Goal: Information Seeking & Learning: Learn about a topic

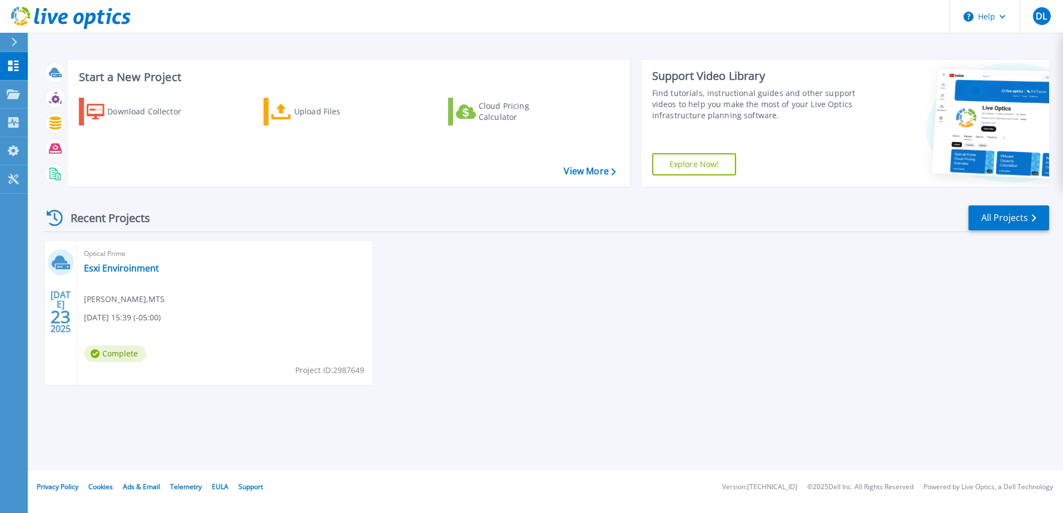
click at [458, 333] on div "[DATE] Optical Prime Esxi Enviroinment [PERSON_NAME] , MTS [DATE] 15:39 (-05:00…" at bounding box center [541, 324] width 1015 height 166
click at [124, 270] on link "Esxi Enviroinment" at bounding box center [121, 268] width 75 height 11
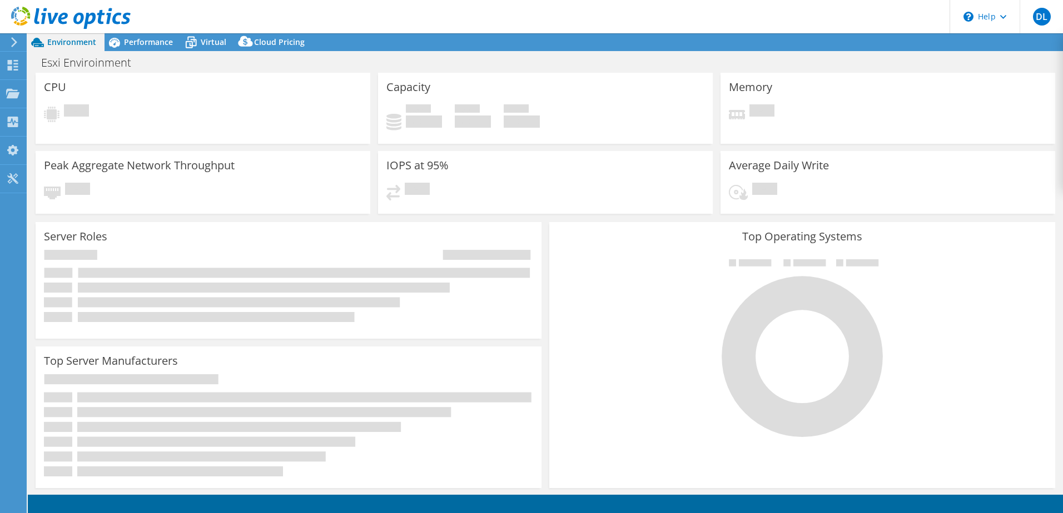
select select "USD"
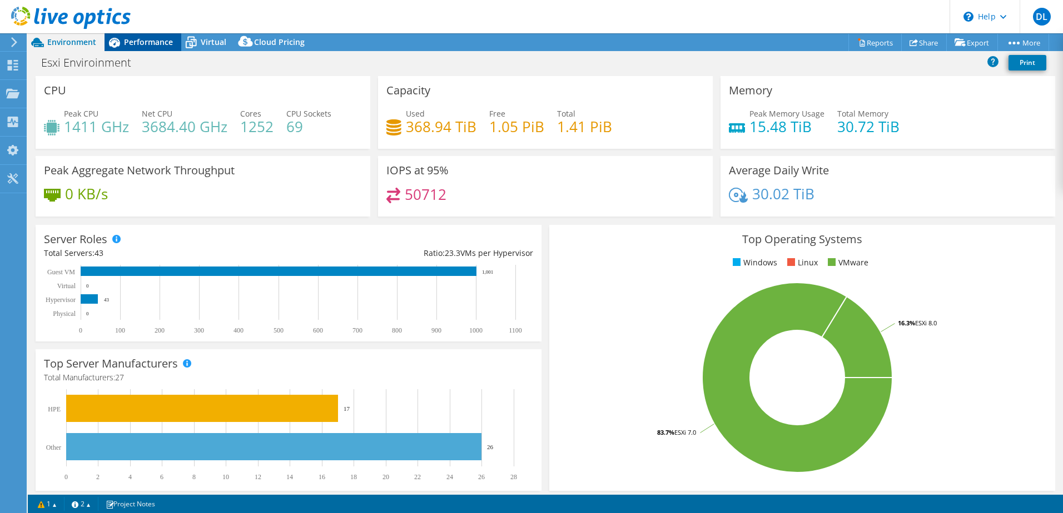
click at [153, 47] on div "Performance" at bounding box center [142, 42] width 77 height 18
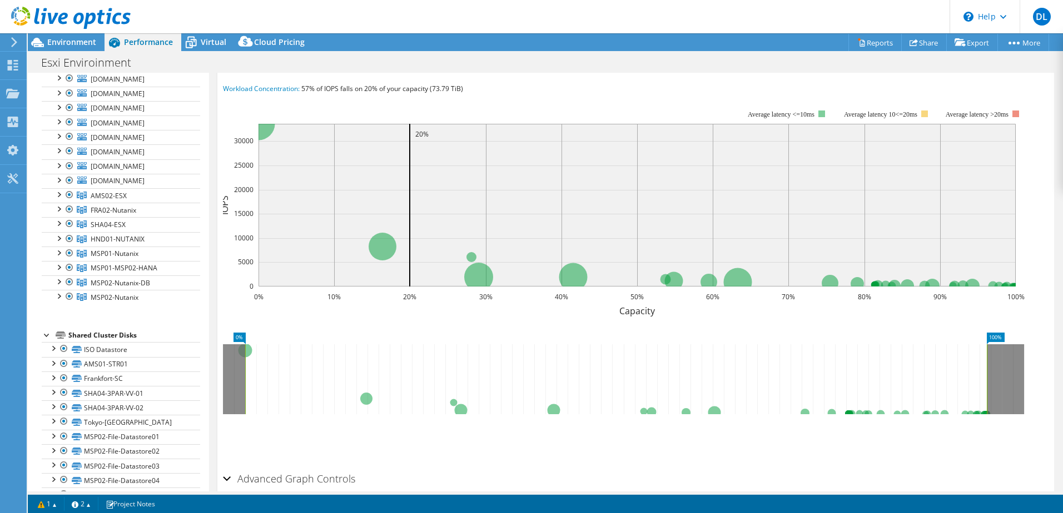
scroll to position [278, 0]
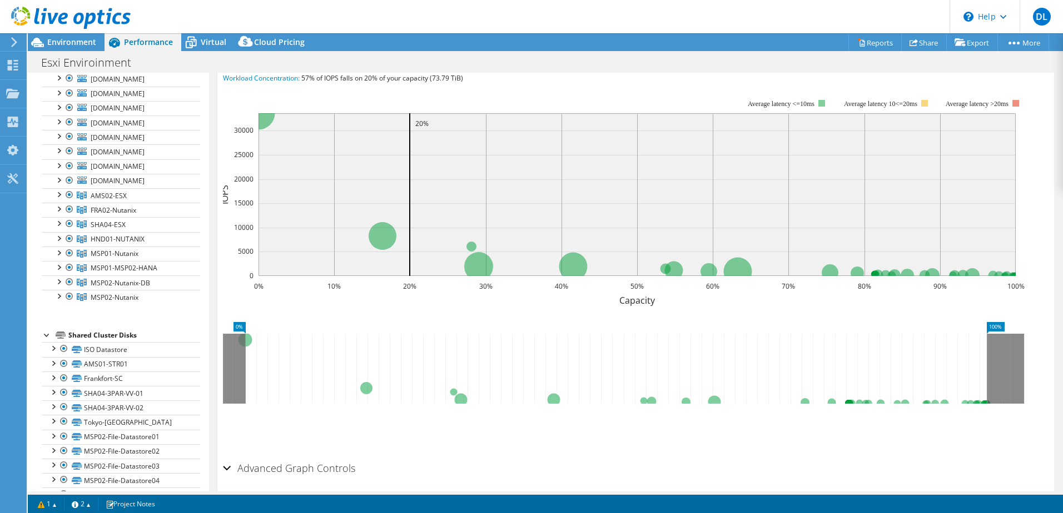
click at [249, 334] on icon at bounding box center [615, 369] width 741 height 70
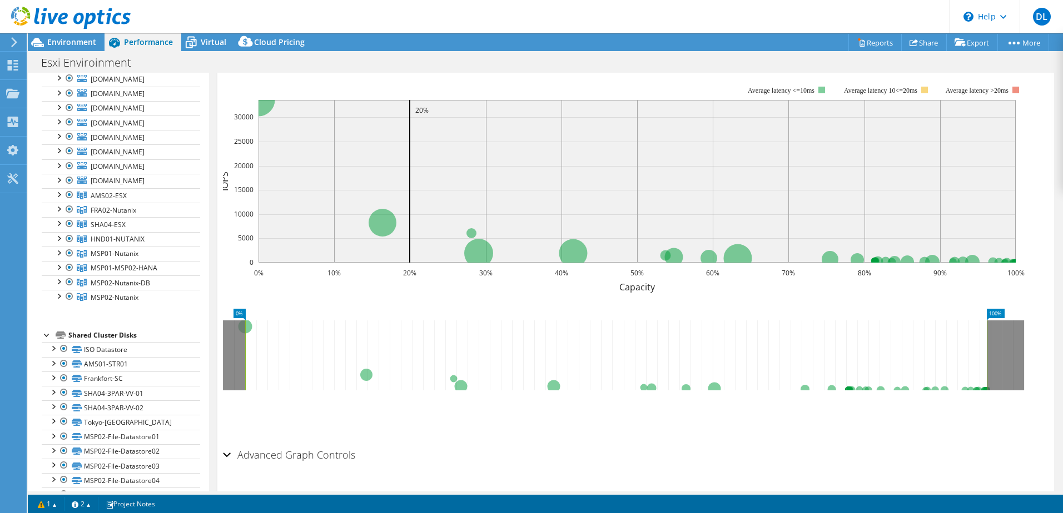
scroll to position [298, 0]
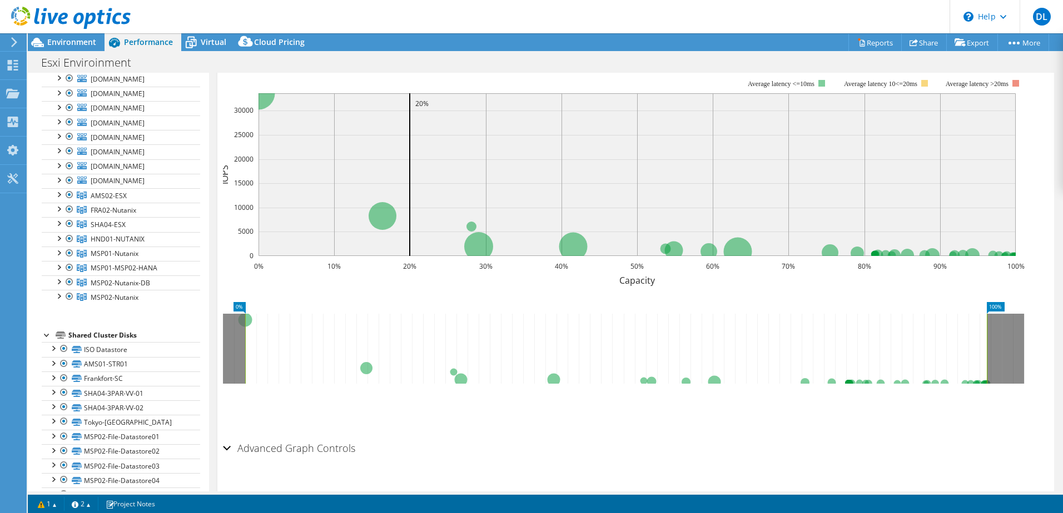
click at [291, 437] on h2 "Advanced Graph Controls" at bounding box center [289, 448] width 132 height 22
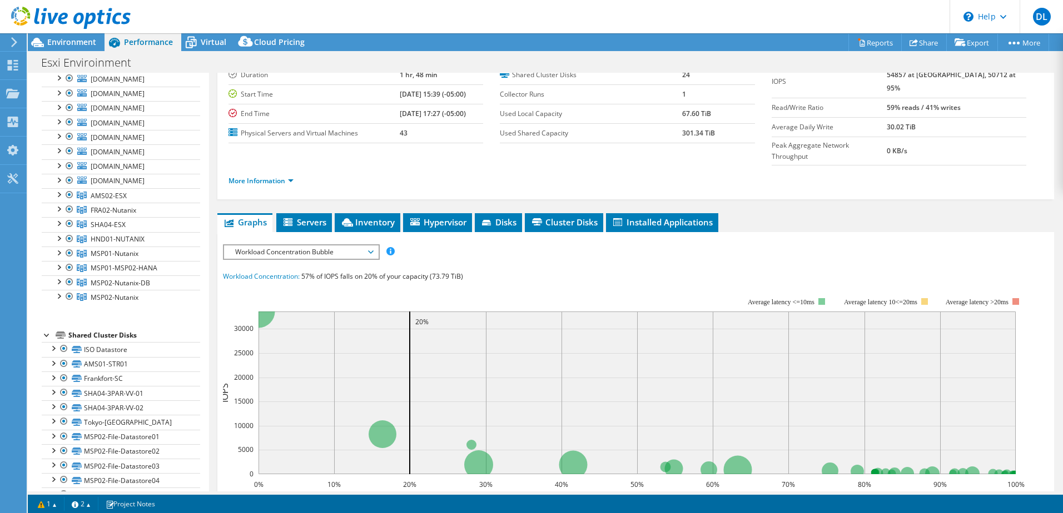
scroll to position [59, 0]
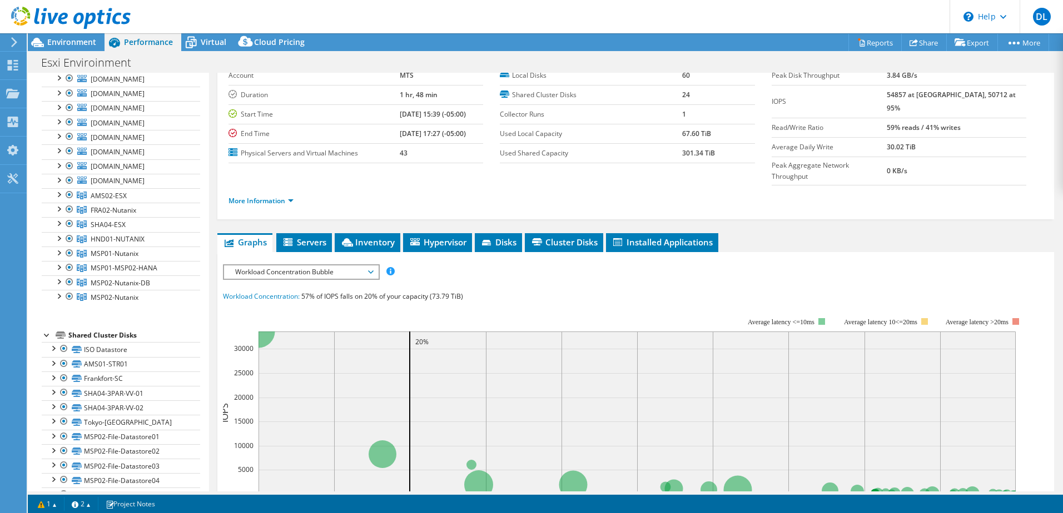
click at [365, 266] on span "Workload Concentration Bubble" at bounding box center [301, 272] width 143 height 13
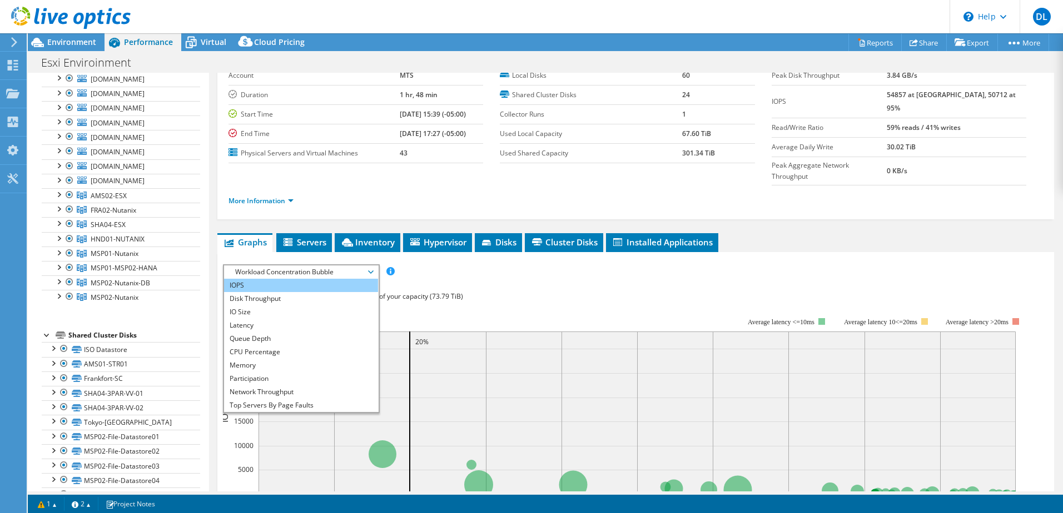
click at [338, 279] on li "IOPS" at bounding box center [301, 285] width 154 height 13
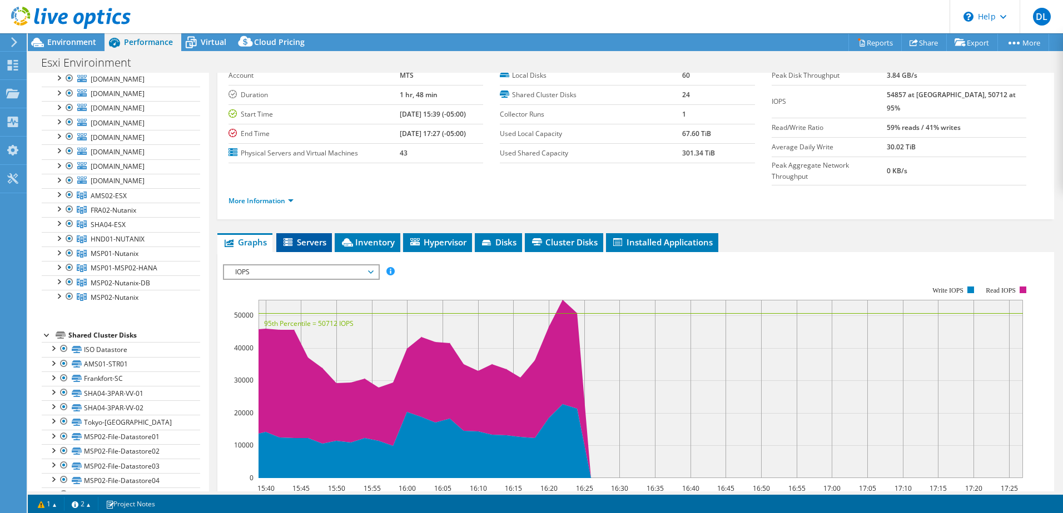
click at [312, 237] on span "Servers" at bounding box center [304, 242] width 44 height 11
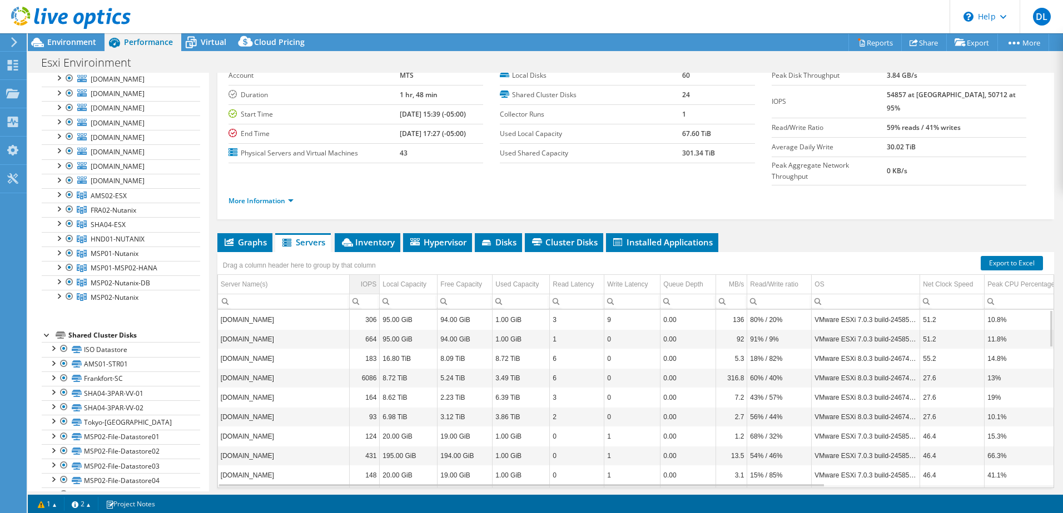
click at [371, 278] on div "IOPS" at bounding box center [369, 284] width 16 height 13
click at [371, 278] on div "IOPS" at bounding box center [369, 284] width 14 height 13
click at [368, 237] on span "Inventory" at bounding box center [367, 242] width 54 height 11
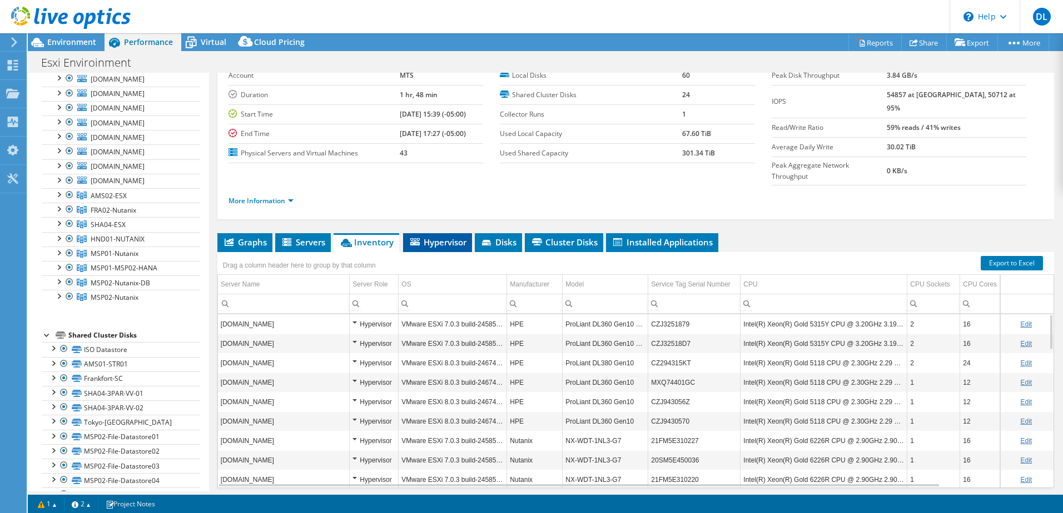
click at [448, 237] on span "Hypervisor" at bounding box center [437, 242] width 58 height 11
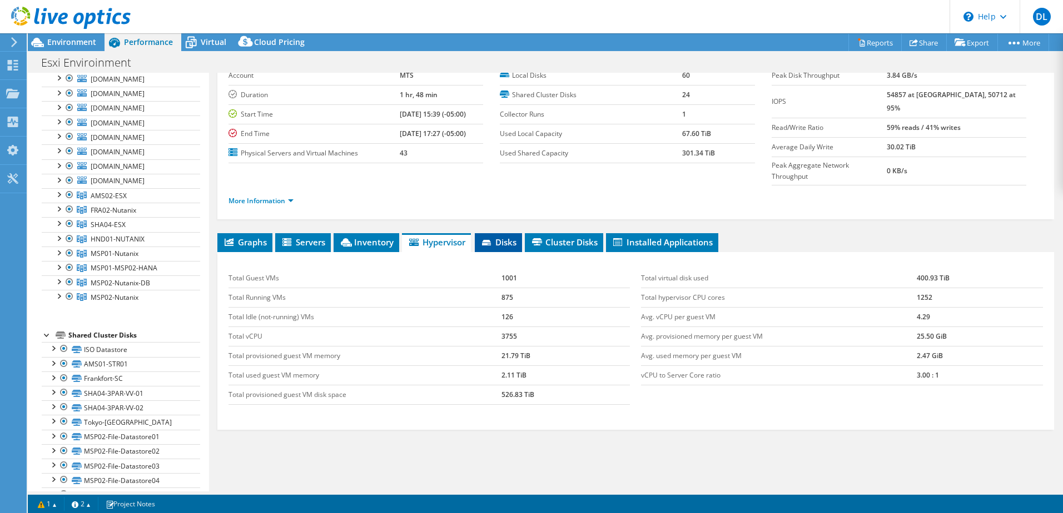
click at [504, 237] on span "Disks" at bounding box center [498, 242] width 36 height 11
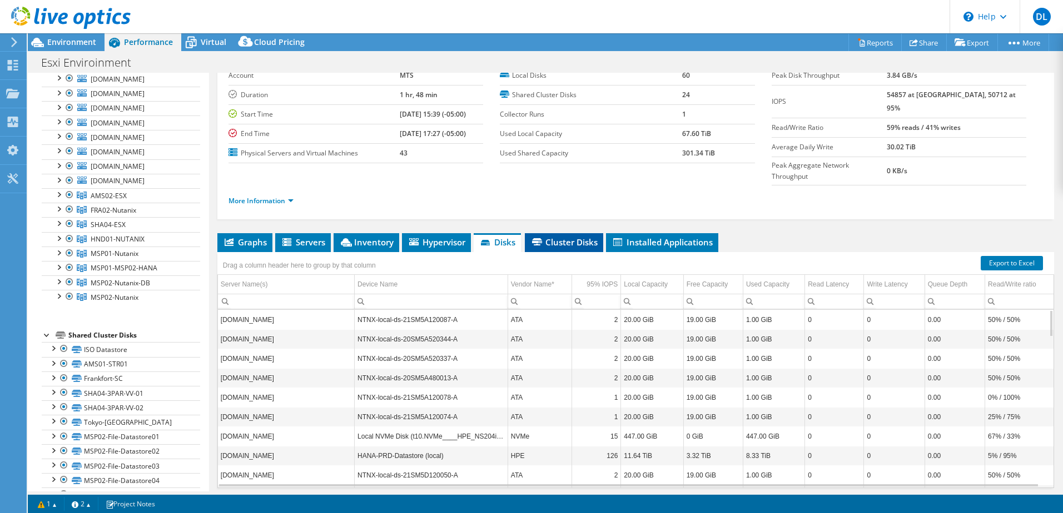
click at [575, 237] on span "Cluster Disks" at bounding box center [563, 242] width 67 height 11
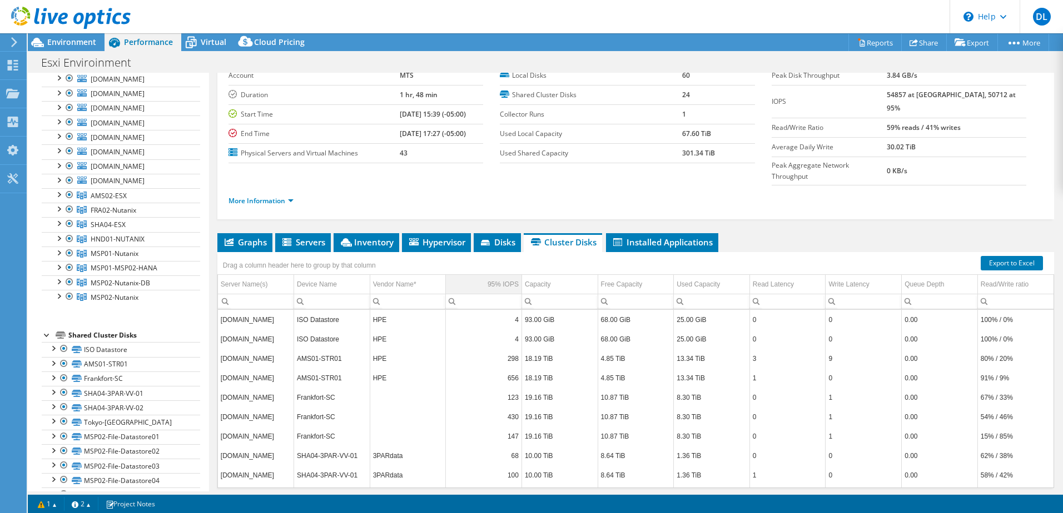
click at [492, 278] on div "95% IOPS" at bounding box center [502, 284] width 31 height 13
click at [495, 278] on div "95% IOPS" at bounding box center [502, 284] width 31 height 13
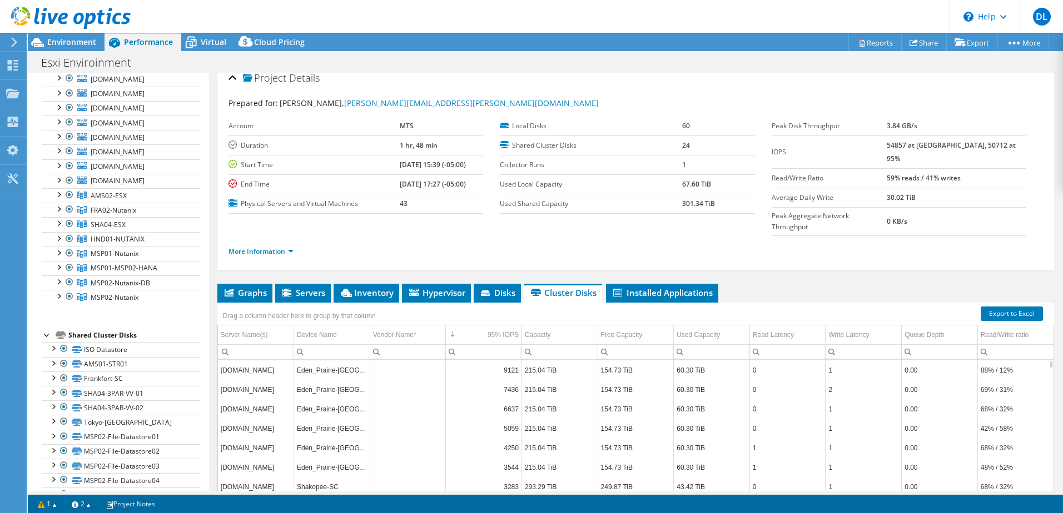
scroll to position [0, 0]
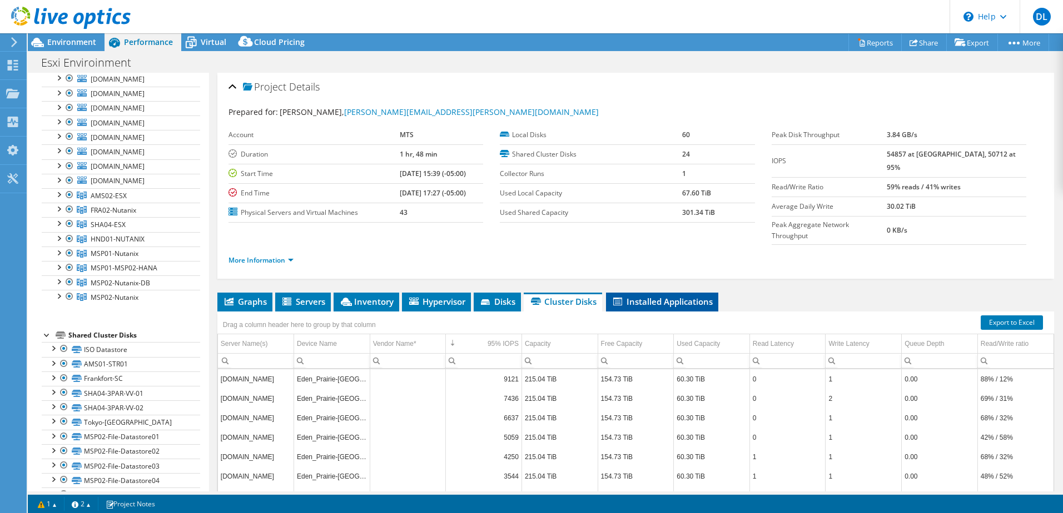
click at [641, 296] on span "Installed Applications" at bounding box center [661, 301] width 101 height 11
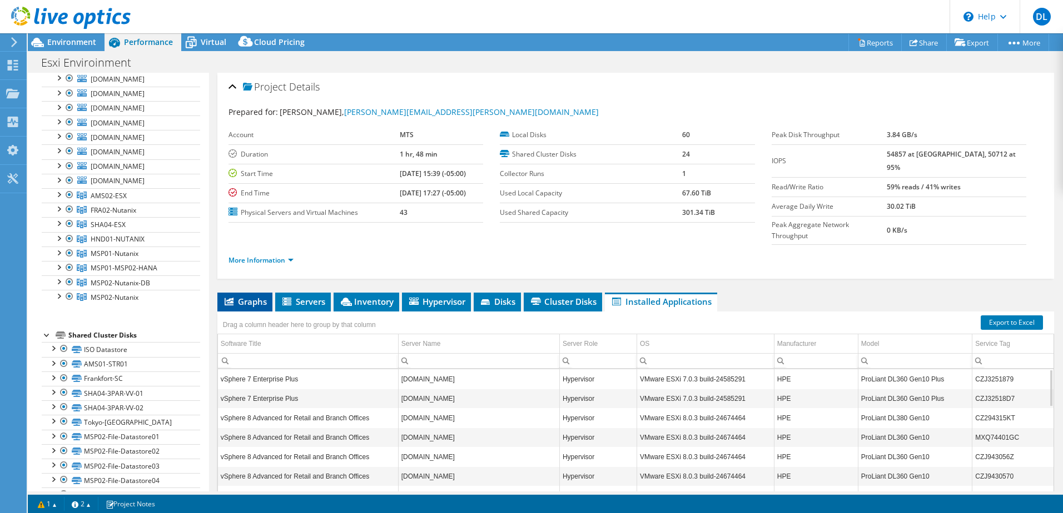
click at [247, 296] on span "Graphs" at bounding box center [245, 301] width 44 height 11
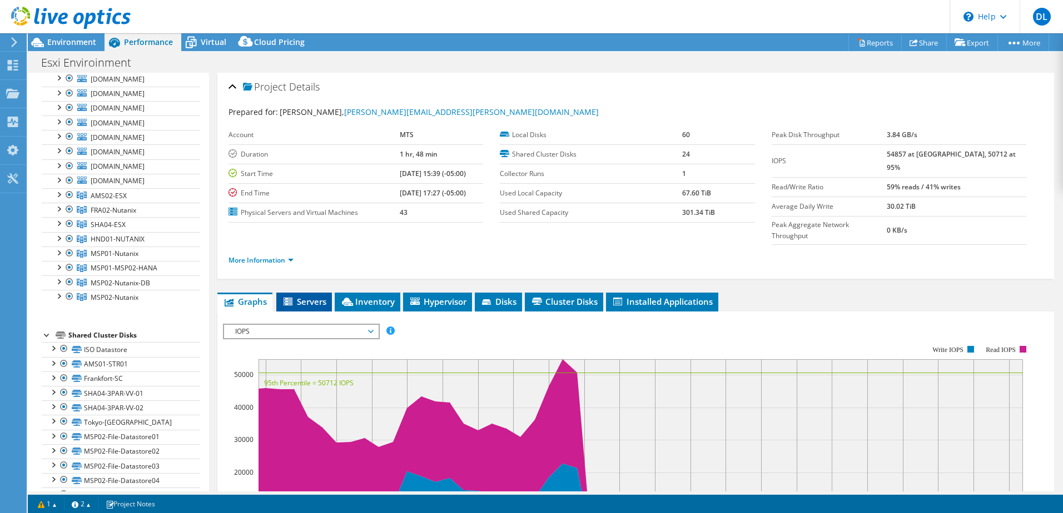
click at [288, 293] on li "Servers" at bounding box center [304, 302] width 56 height 19
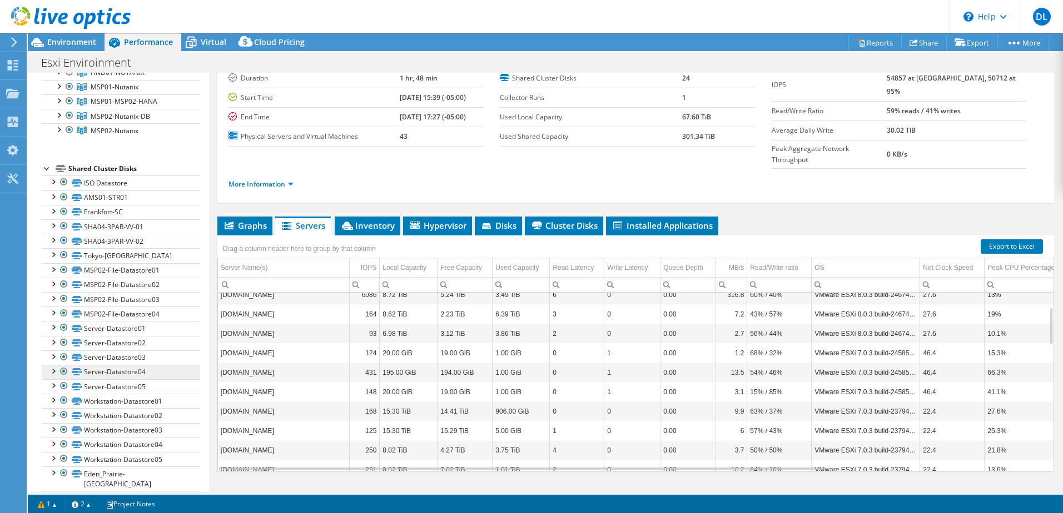
scroll to position [325, 0]
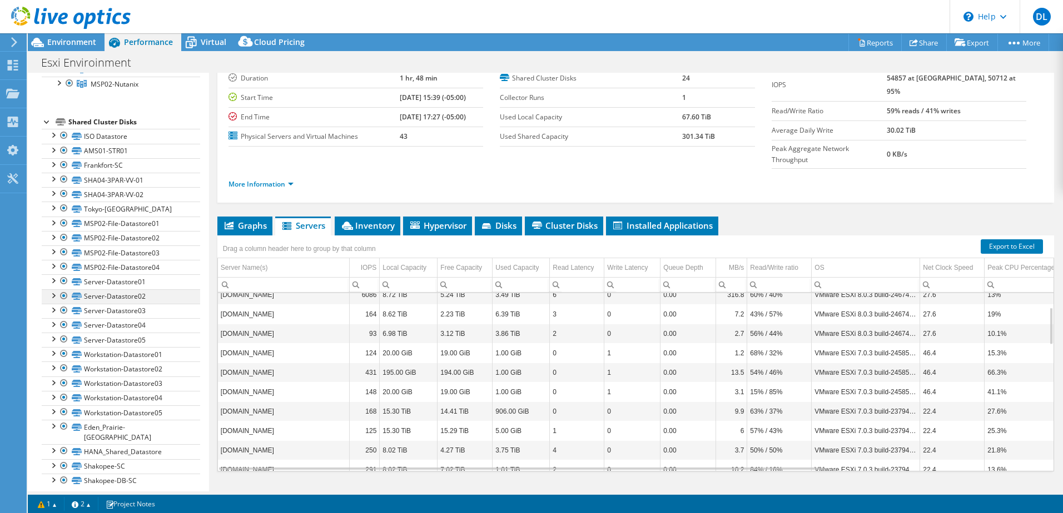
click at [54, 293] on div at bounding box center [52, 295] width 11 height 11
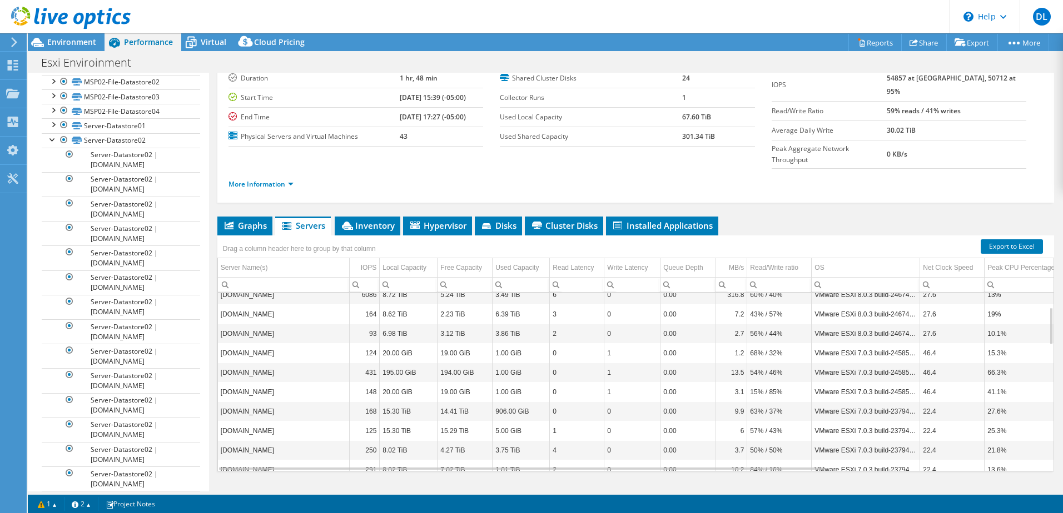
scroll to position [472, 0]
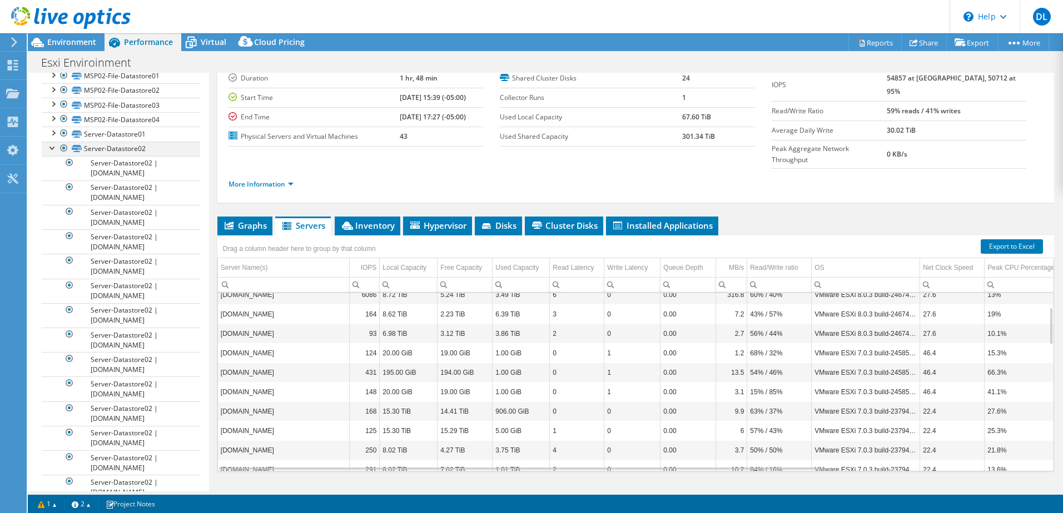
click at [48, 143] on div at bounding box center [52, 147] width 11 height 11
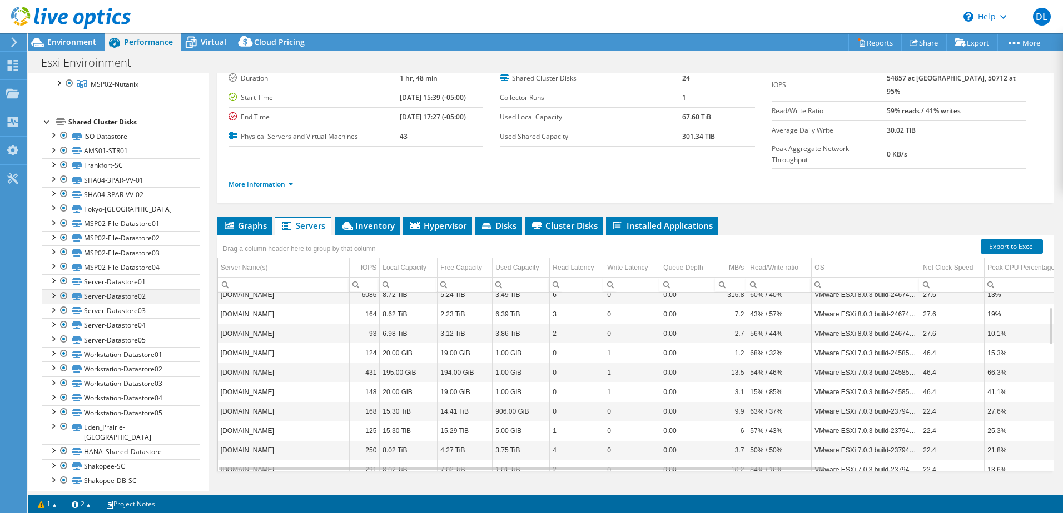
scroll to position [325, 0]
click at [76, 41] on span "Environment" at bounding box center [71, 42] width 49 height 11
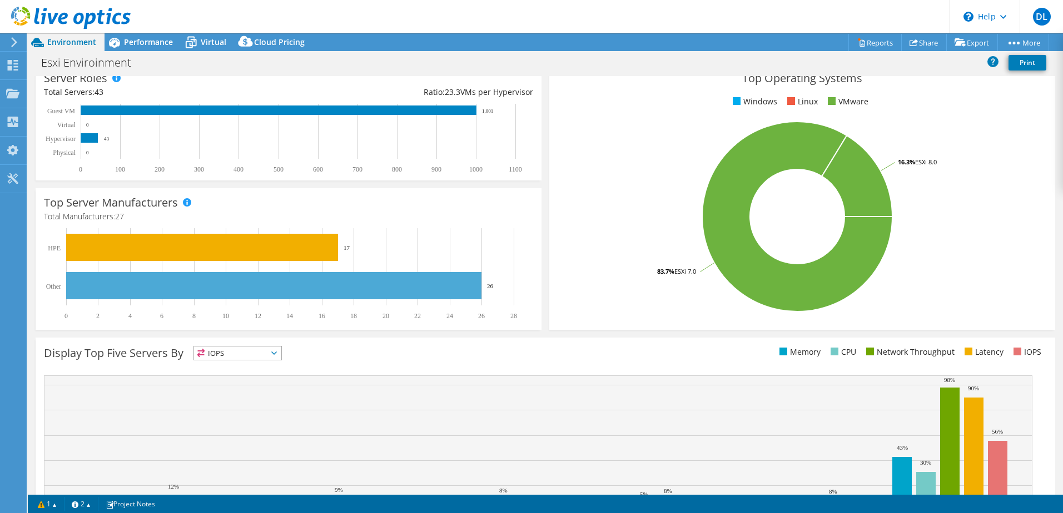
scroll to position [167, 0]
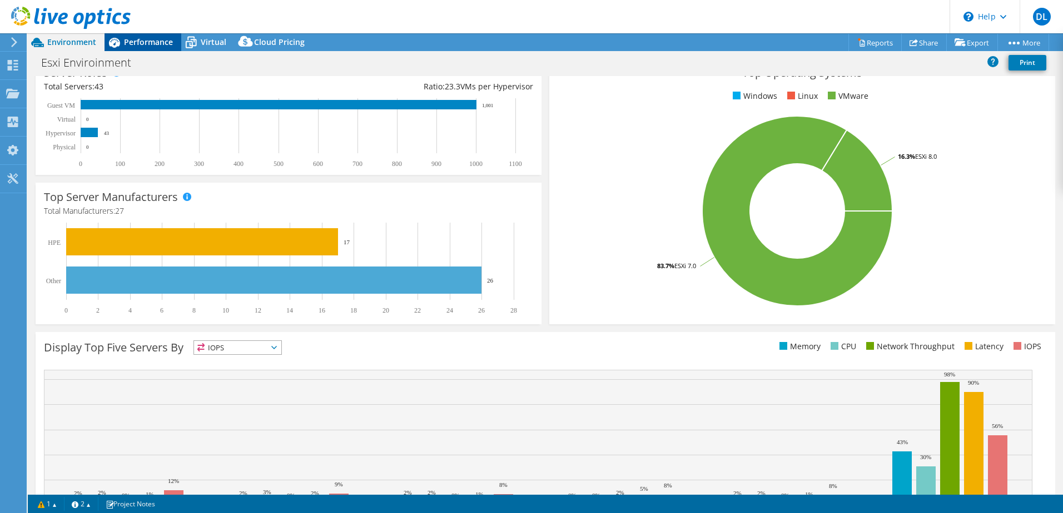
click at [136, 43] on span "Performance" at bounding box center [148, 42] width 49 height 11
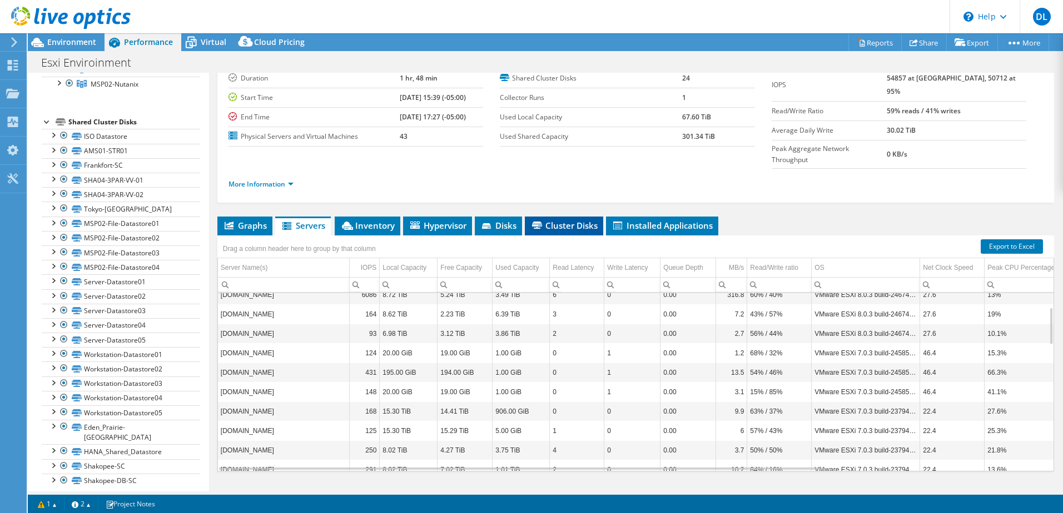
scroll to position [0, 0]
drag, startPoint x: 231, startPoint y: 193, endPoint x: 256, endPoint y: 205, distance: 28.1
click at [230, 193] on div "Project Details Prepared for: [PERSON_NAME], [PERSON_NAME][EMAIL_ADDRESS][PERSO…" at bounding box center [635, 255] width 853 height 517
click at [247, 220] on span "Graphs" at bounding box center [245, 225] width 44 height 11
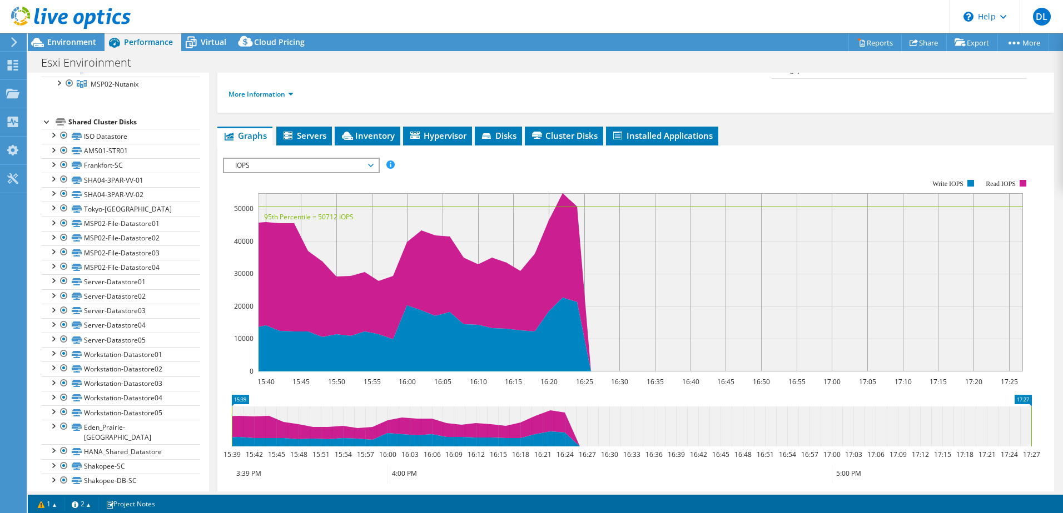
scroll to position [167, 0]
click at [372, 158] on span "IOPS" at bounding box center [301, 164] width 143 height 13
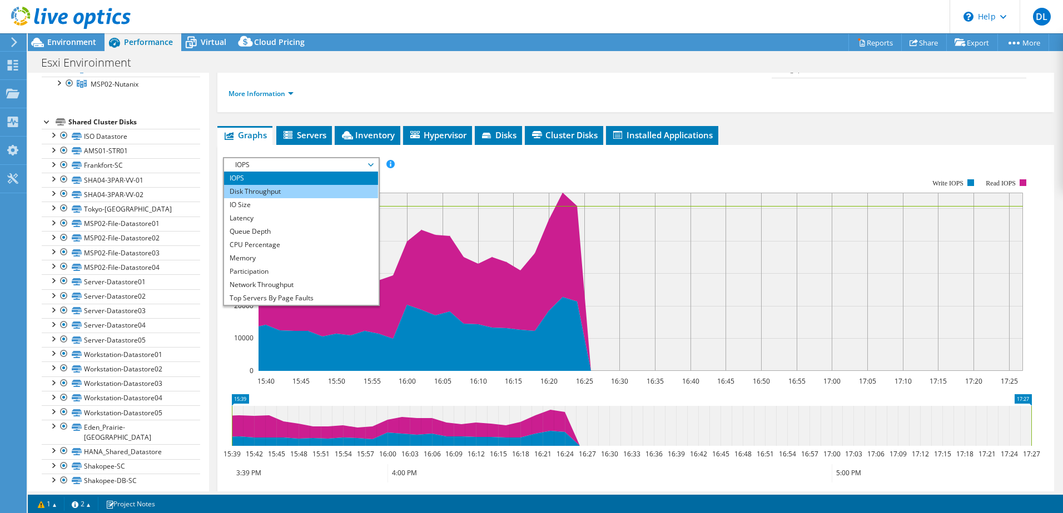
click at [315, 198] on li "IO Size" at bounding box center [301, 204] width 154 height 13
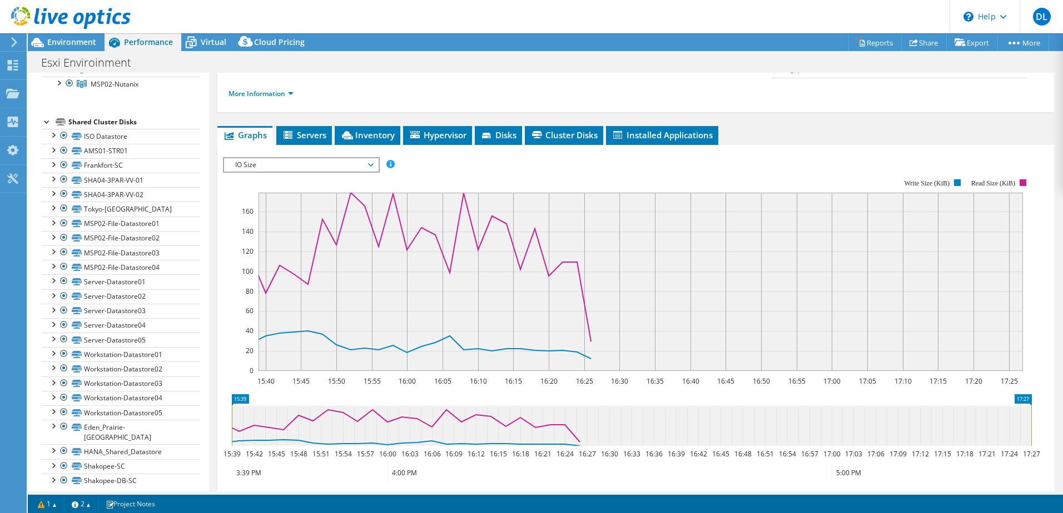
click at [376, 158] on span "IO Size" at bounding box center [301, 164] width 154 height 13
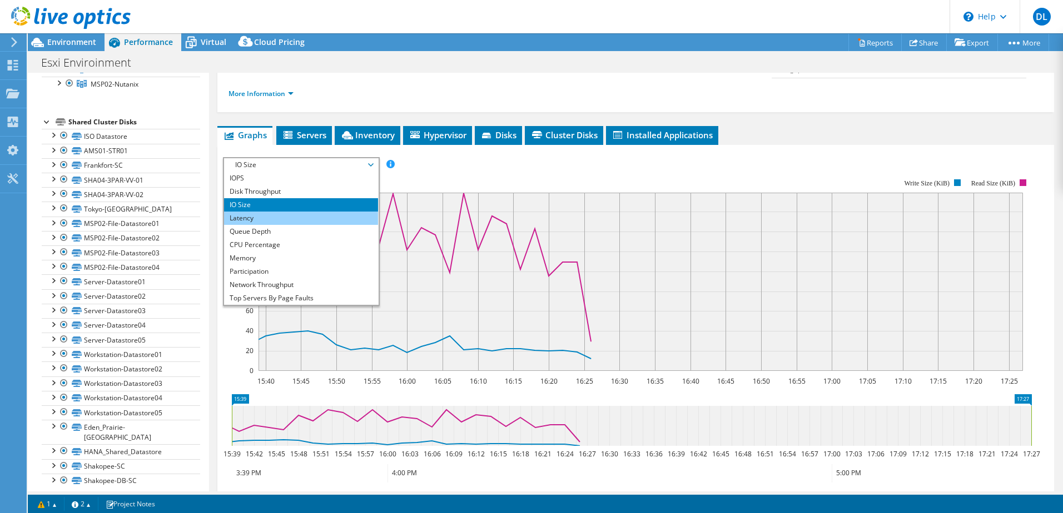
click at [308, 212] on li "Latency" at bounding box center [301, 218] width 154 height 13
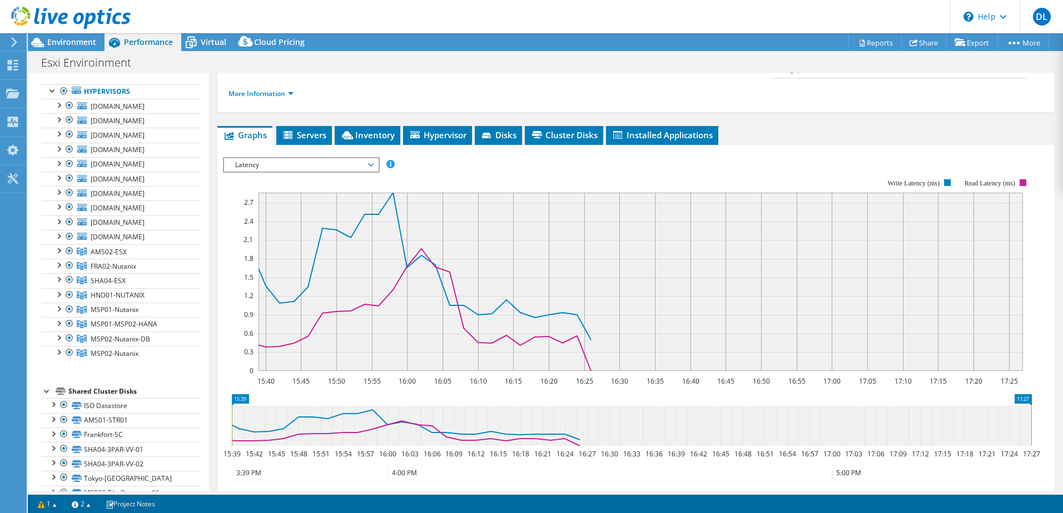
scroll to position [0, 0]
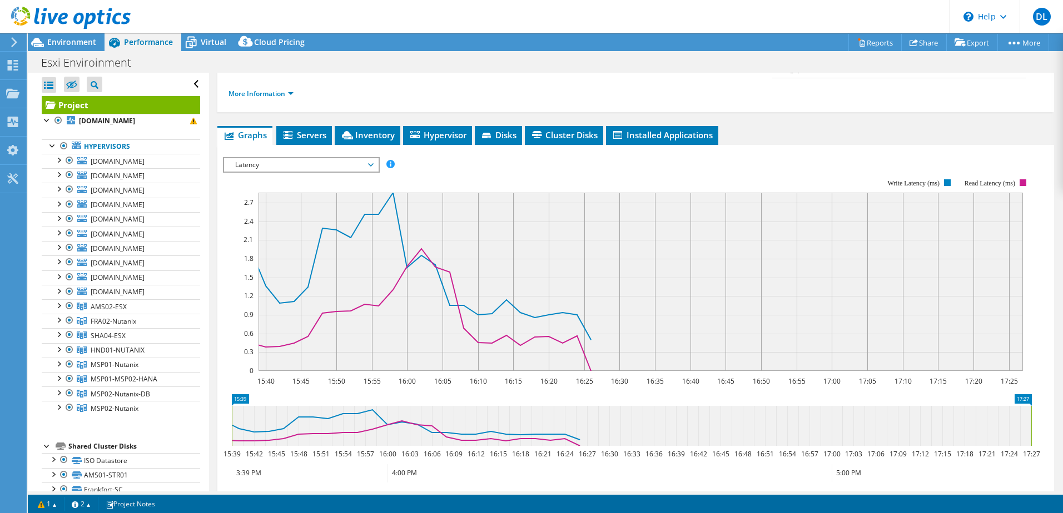
click at [111, 107] on link "Project" at bounding box center [121, 105] width 158 height 18
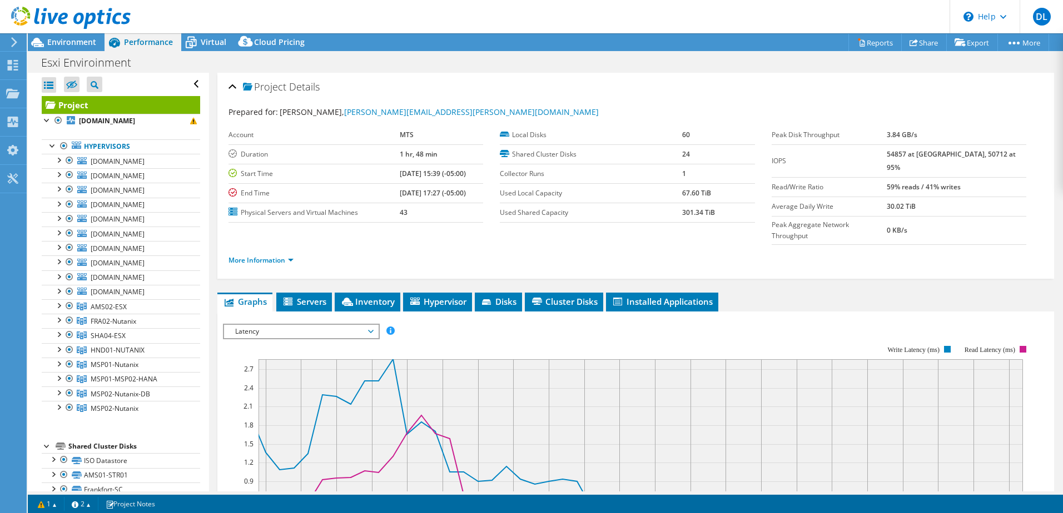
click at [232, 88] on div "Project Details" at bounding box center [635, 88] width 814 height 24
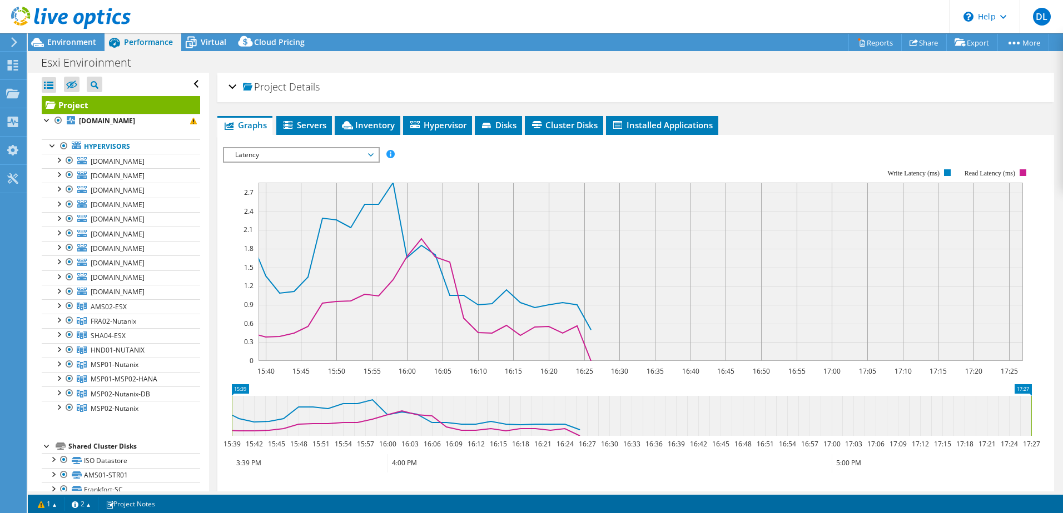
click at [235, 86] on div "Project Details" at bounding box center [635, 88] width 814 height 24
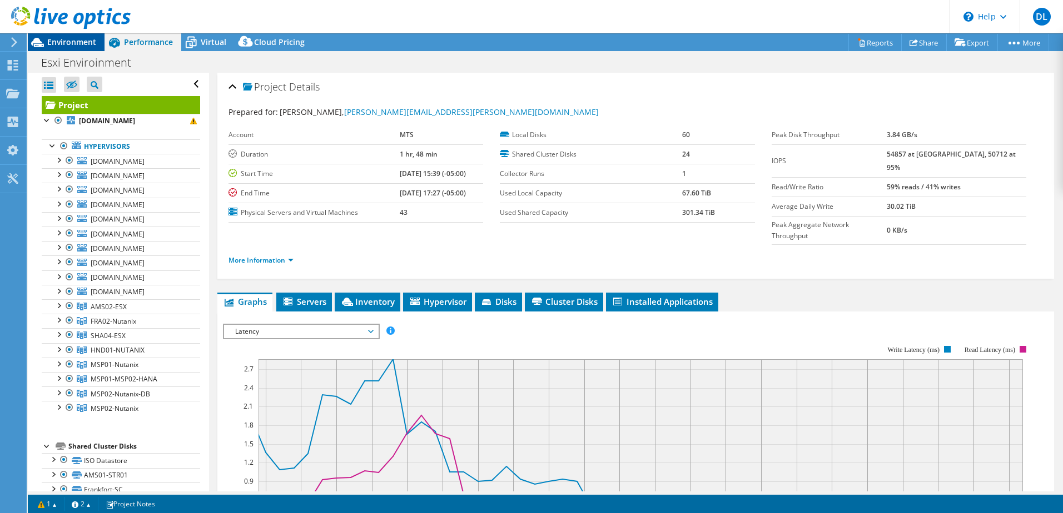
click at [71, 44] on span "Environment" at bounding box center [71, 42] width 49 height 11
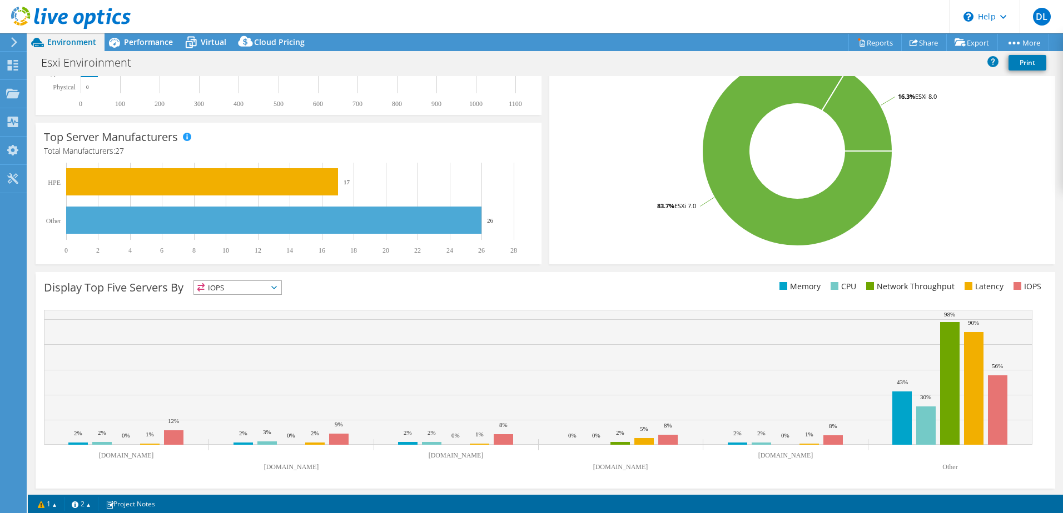
scroll to position [228, 0]
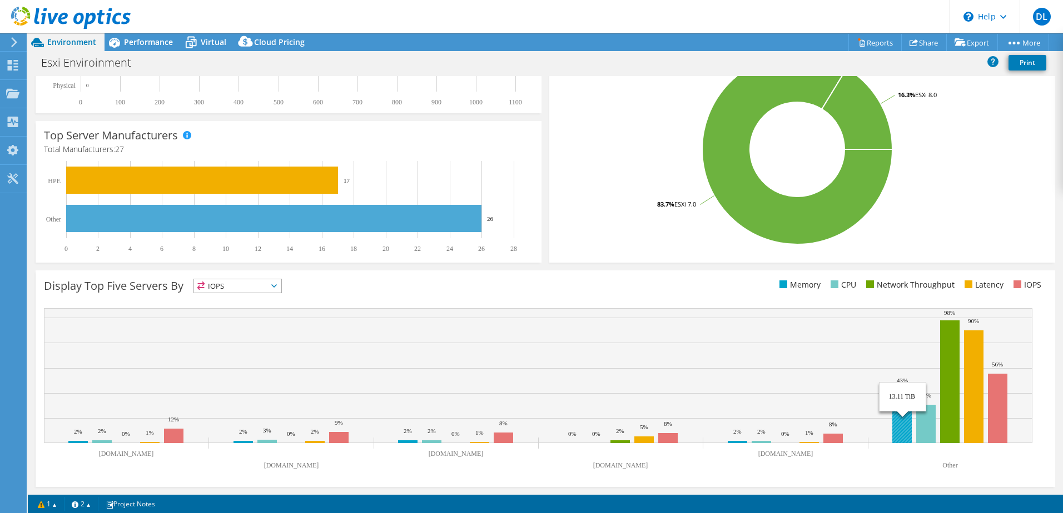
click at [900, 425] on rect at bounding box center [901, 416] width 19 height 53
click at [954, 465] on text "Other" at bounding box center [949, 466] width 15 height 8
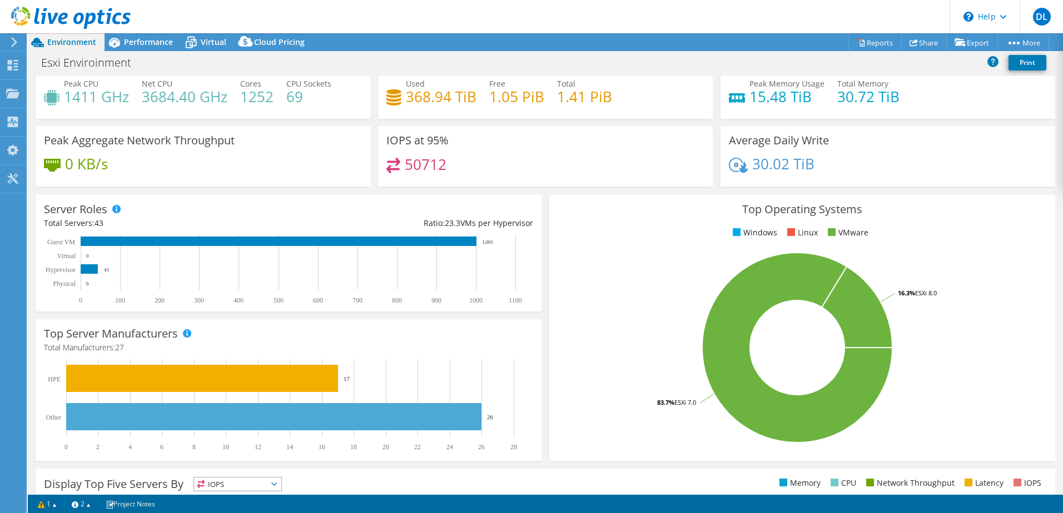
scroll to position [0, 0]
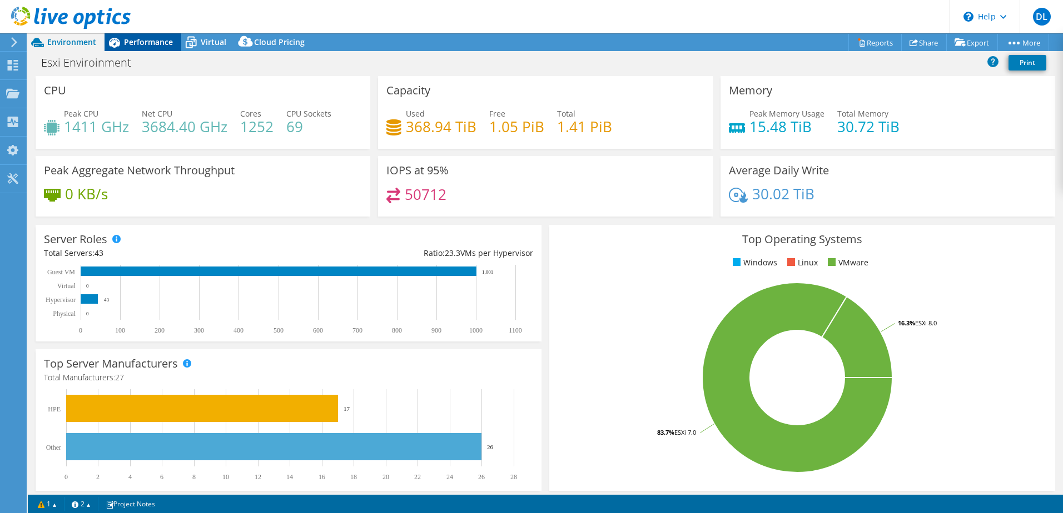
click at [148, 44] on span "Performance" at bounding box center [148, 42] width 49 height 11
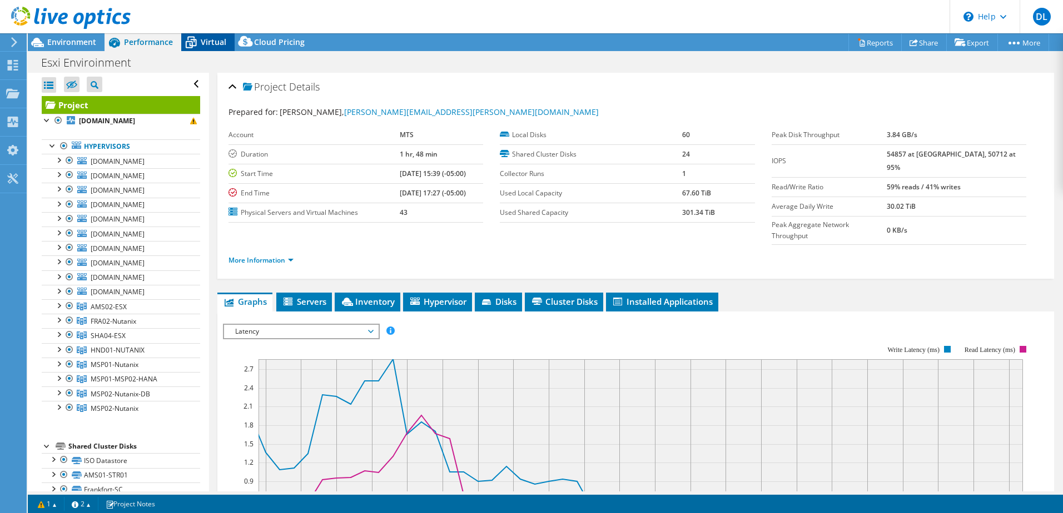
click at [209, 40] on span "Virtual" at bounding box center [214, 42] width 26 height 11
